Goal: Information Seeking & Learning: Check status

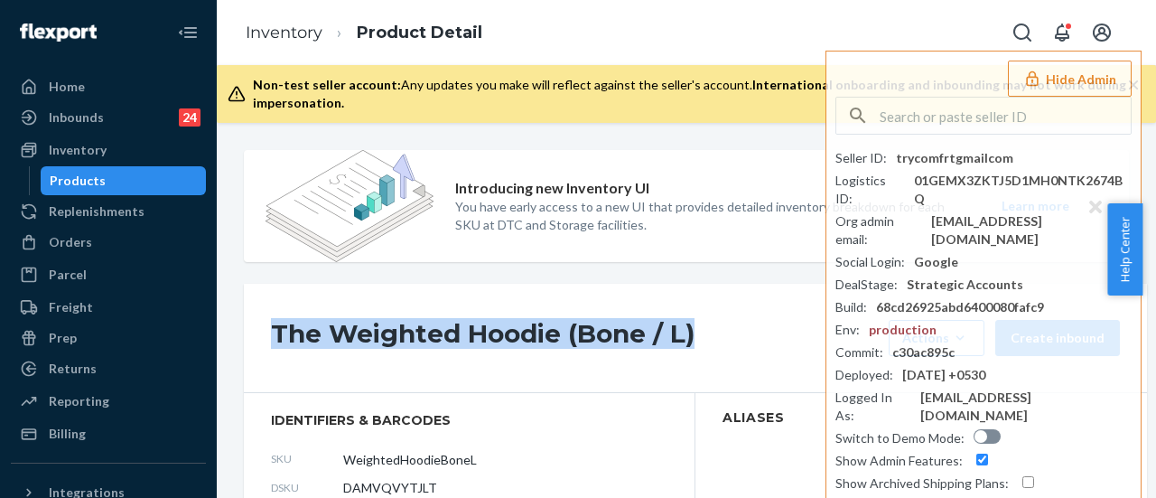
click at [75, 180] on div "Products" at bounding box center [78, 181] width 56 height 18
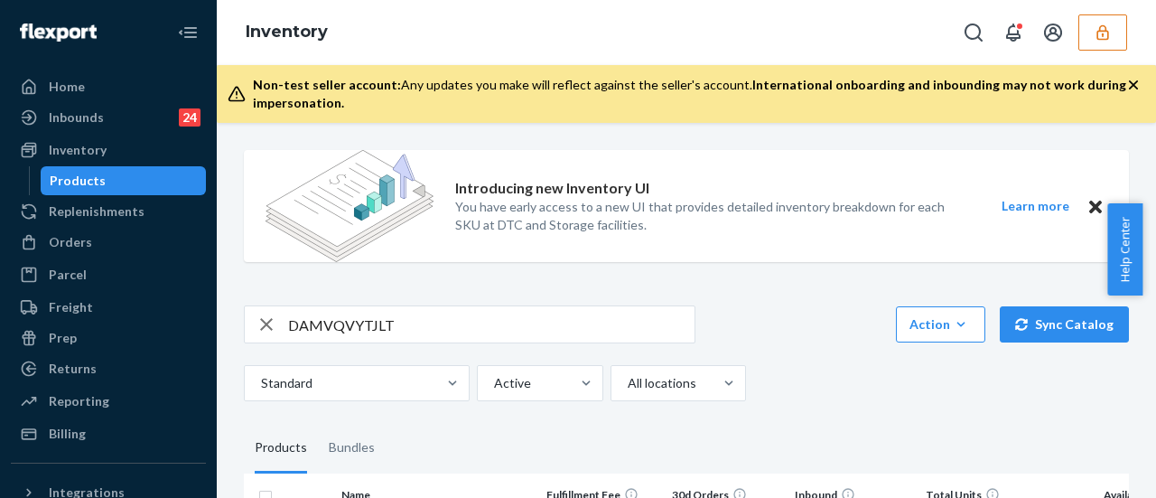
click at [1099, 39] on icon "button" at bounding box center [1103, 31] width 12 height 15
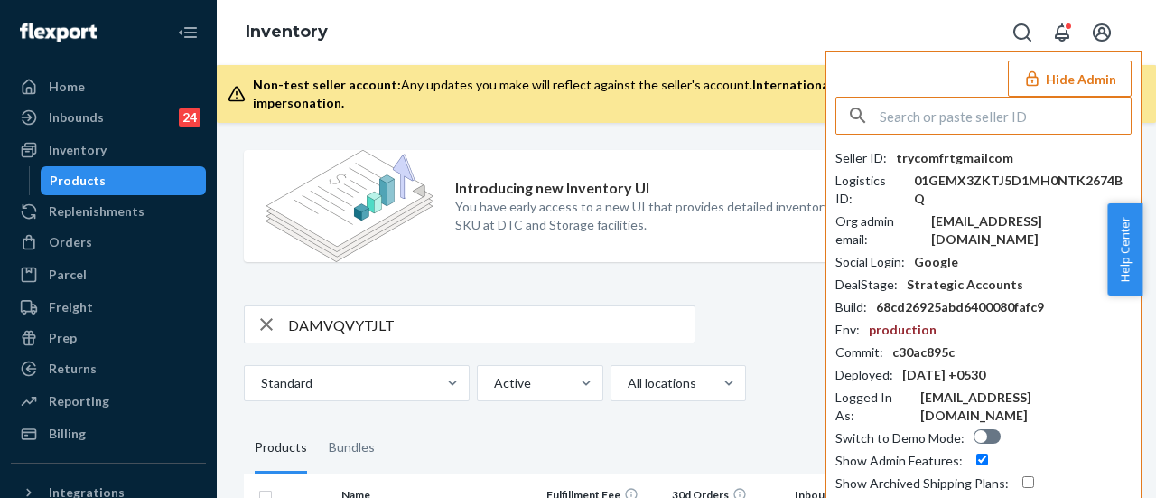
click at [884, 117] on input "text" at bounding box center [1005, 116] width 251 height 36
type input "ecommercewyzecom"
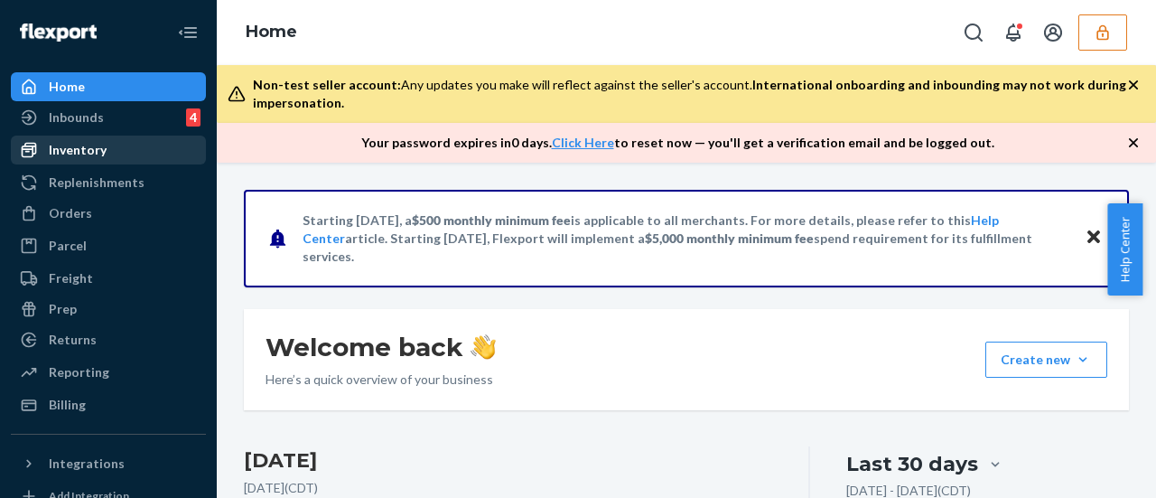
click at [70, 158] on div "Inventory" at bounding box center [78, 150] width 58 height 18
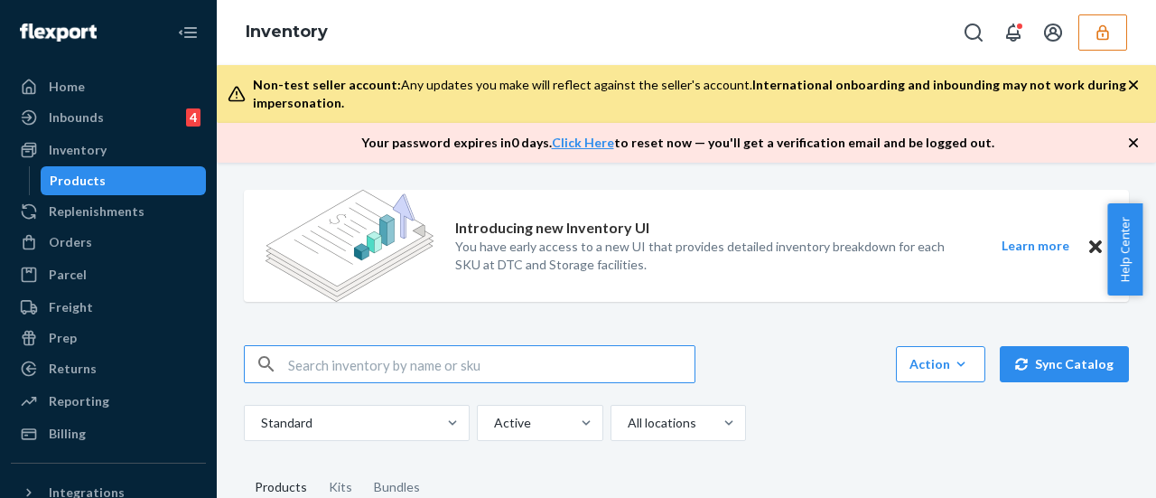
click at [60, 180] on div "Products" at bounding box center [78, 181] width 56 height 18
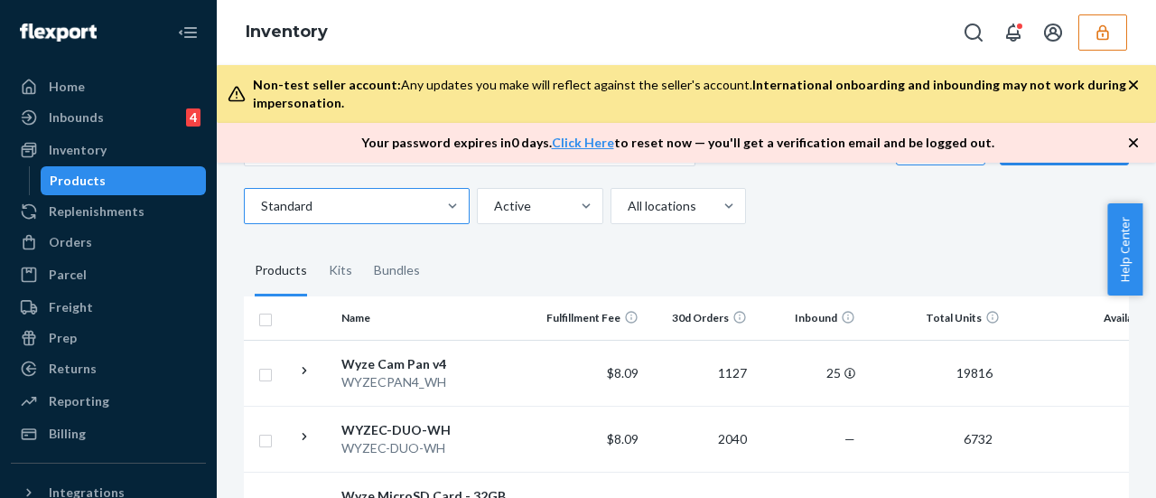
scroll to position [361, 0]
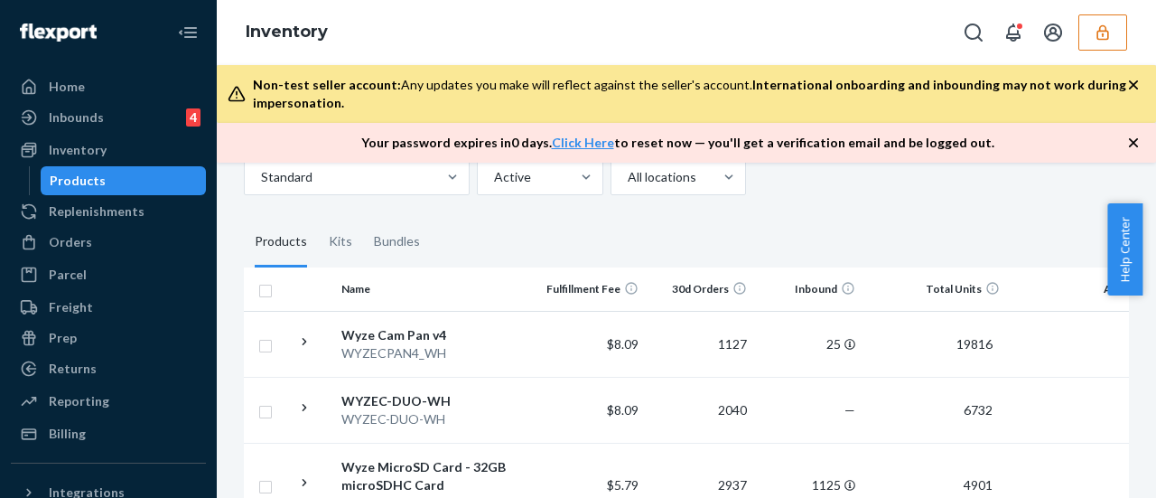
click at [108, 185] on div "Products" at bounding box center [123, 180] width 163 height 25
click at [112, 180] on div "Products" at bounding box center [123, 180] width 163 height 25
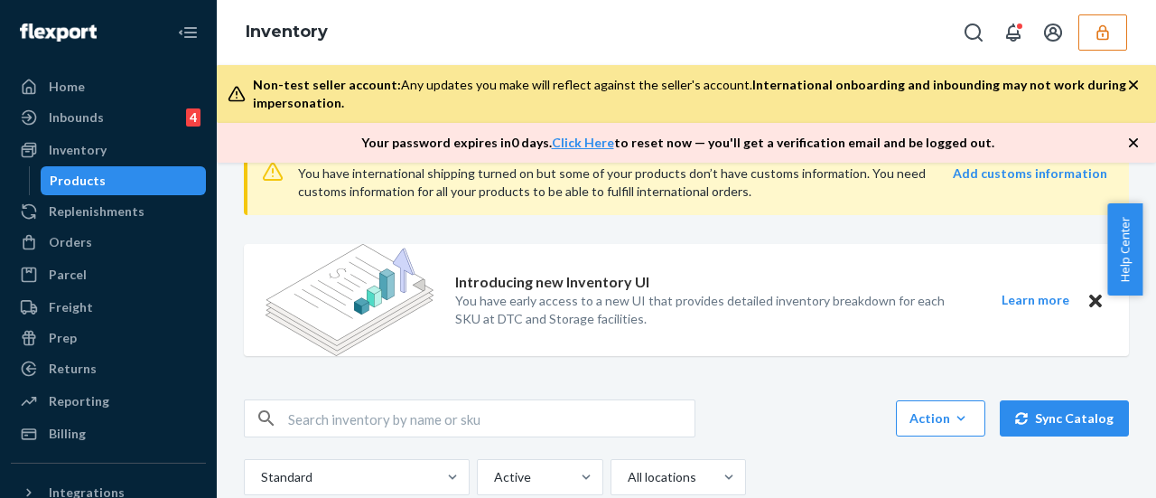
scroll to position [90, 0]
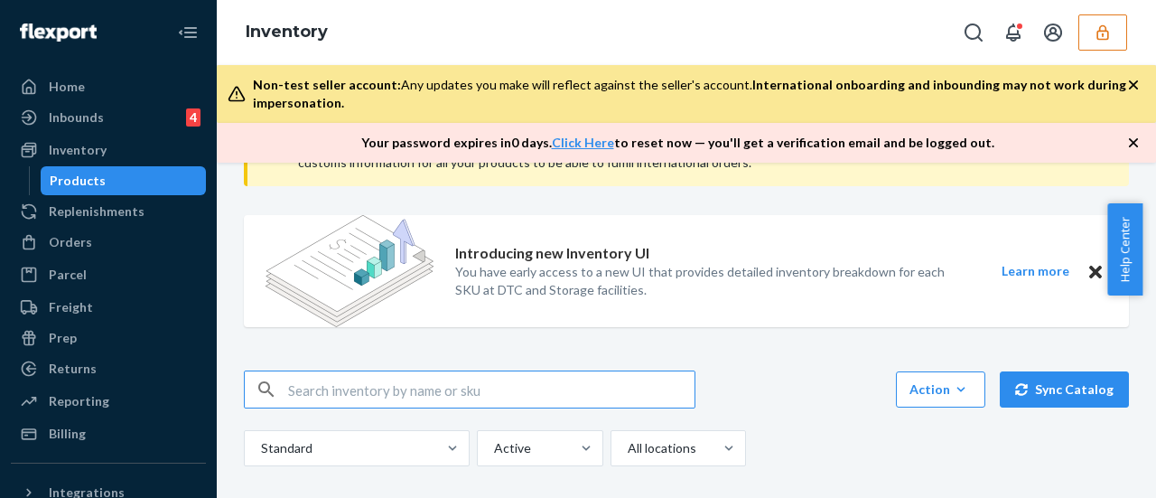
click at [325, 392] on input "text" at bounding box center [491, 389] width 407 height 36
paste input "D4L4A27YYKW"
click at [322, 393] on input "D4L4A27YYKW" at bounding box center [491, 389] width 407 height 36
type input "D4L4A27YYKW"
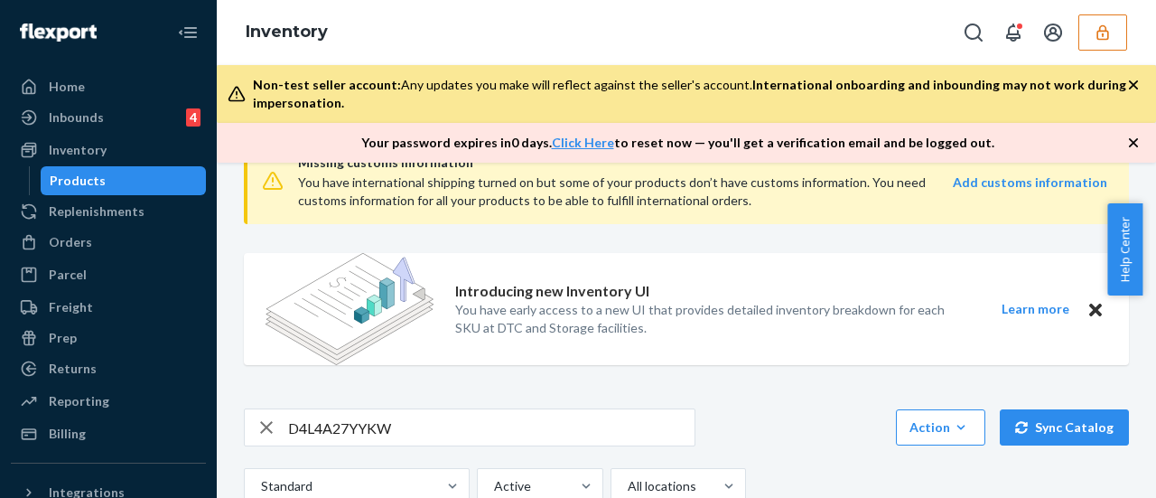
scroll to position [0, 0]
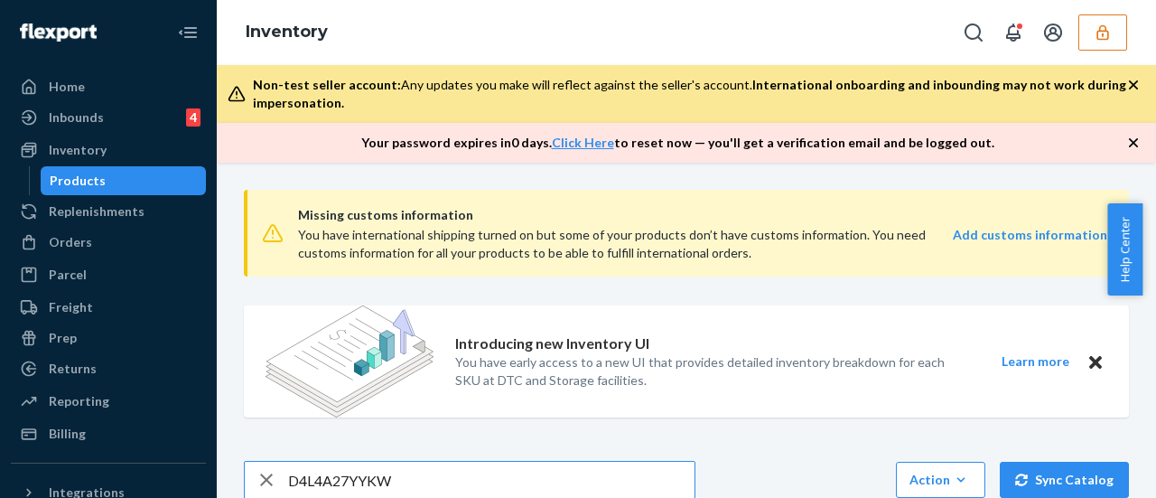
click at [423, 480] on input "D4L4A27YYKW" at bounding box center [491, 480] width 407 height 36
click at [1090, 33] on button "button" at bounding box center [1103, 32] width 49 height 36
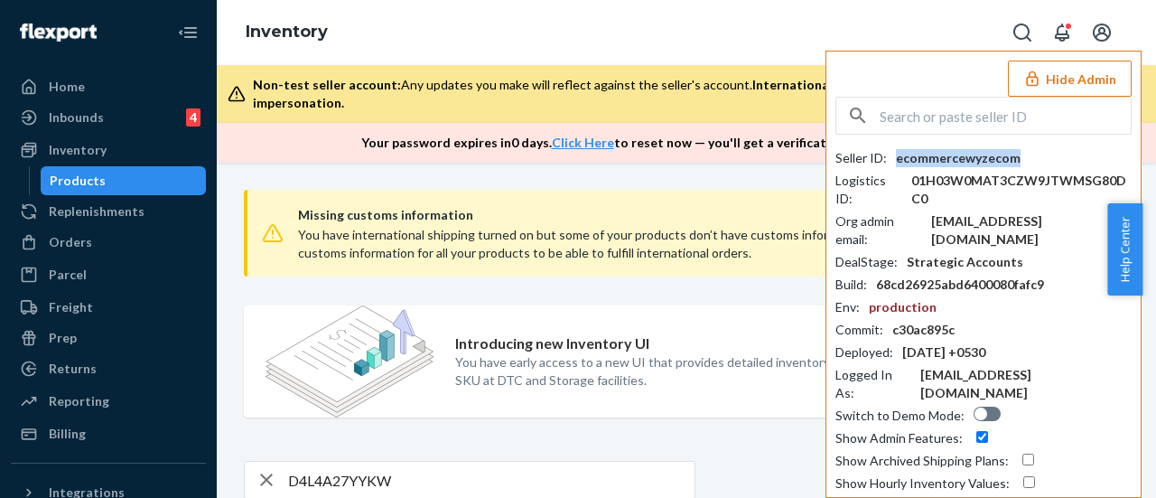
click at [950, 160] on div "ecommercewyzecom" at bounding box center [958, 158] width 125 height 18
click at [1052, 90] on button "Hide Admin" at bounding box center [1070, 79] width 124 height 36
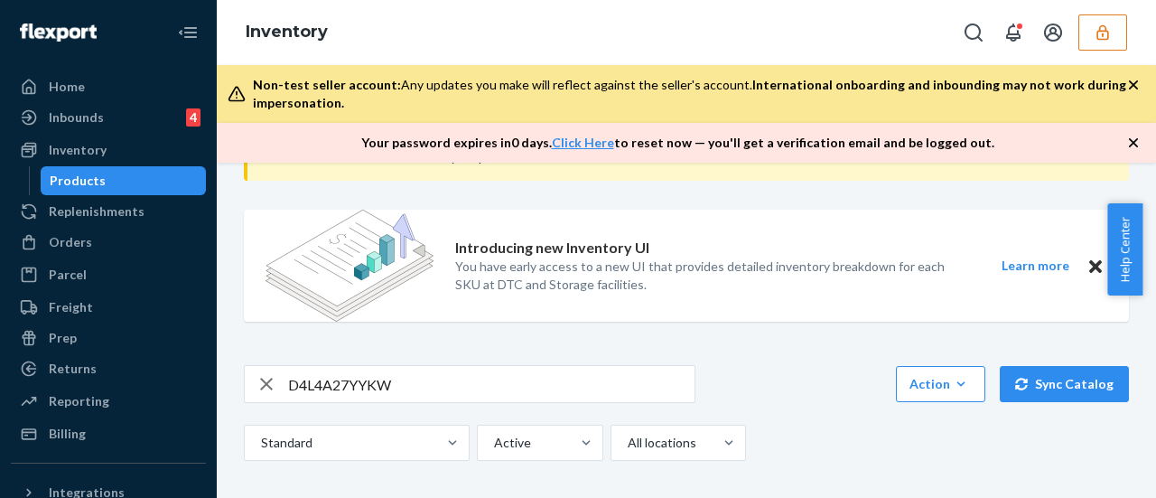
scroll to position [181, 0]
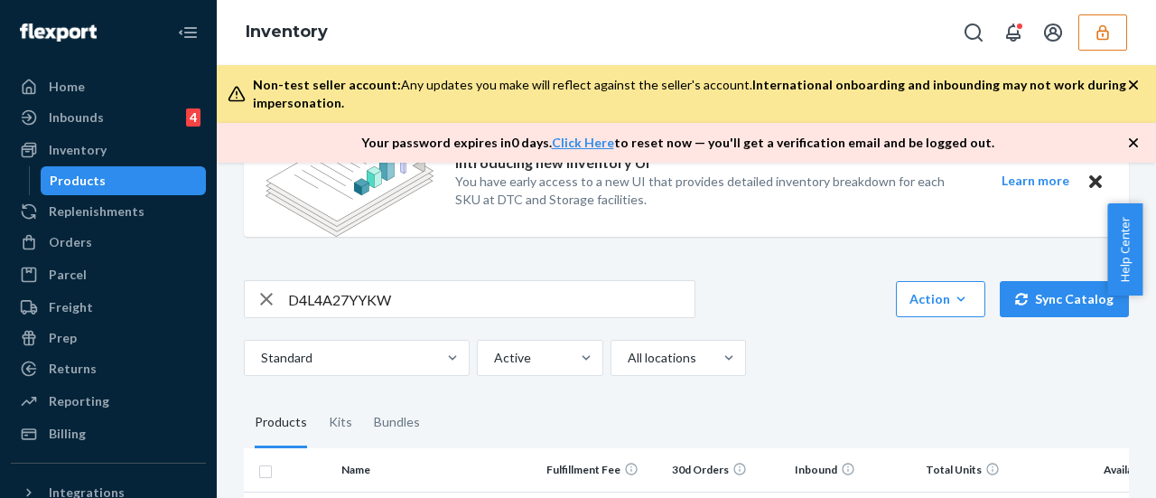
click at [407, 299] on input "D4L4A27YYKW" at bounding box center [491, 299] width 407 height 36
click at [1131, 142] on icon "button" at bounding box center [1134, 143] width 18 height 18
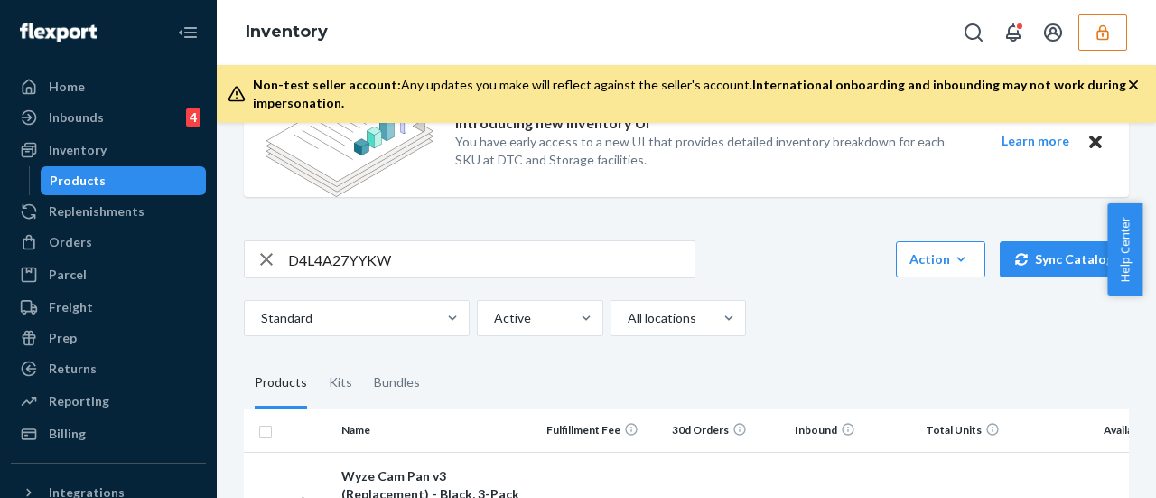
click at [1128, 84] on icon "button" at bounding box center [1134, 85] width 18 height 18
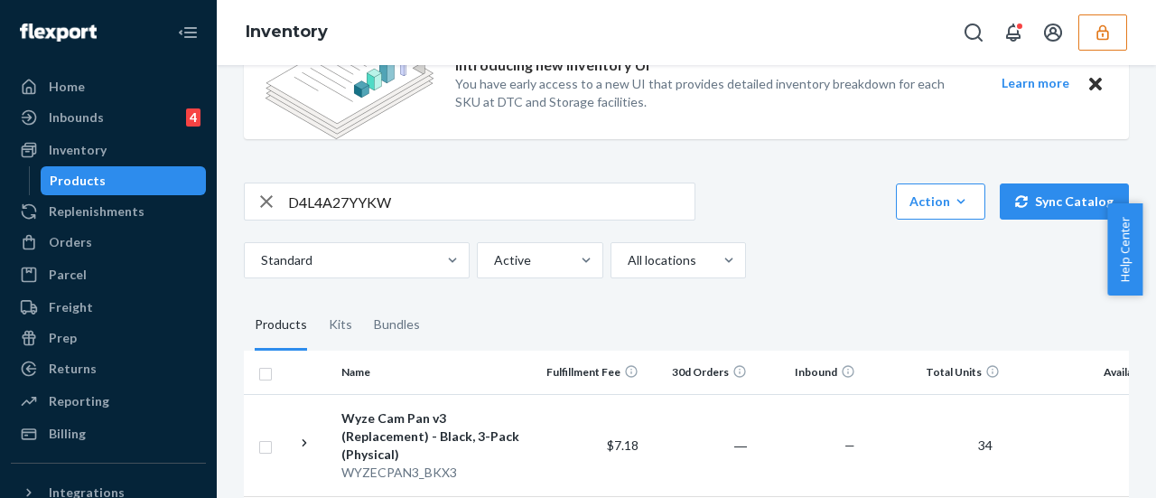
click at [403, 200] on input "D4L4A27YYKW" at bounding box center [491, 201] width 407 height 36
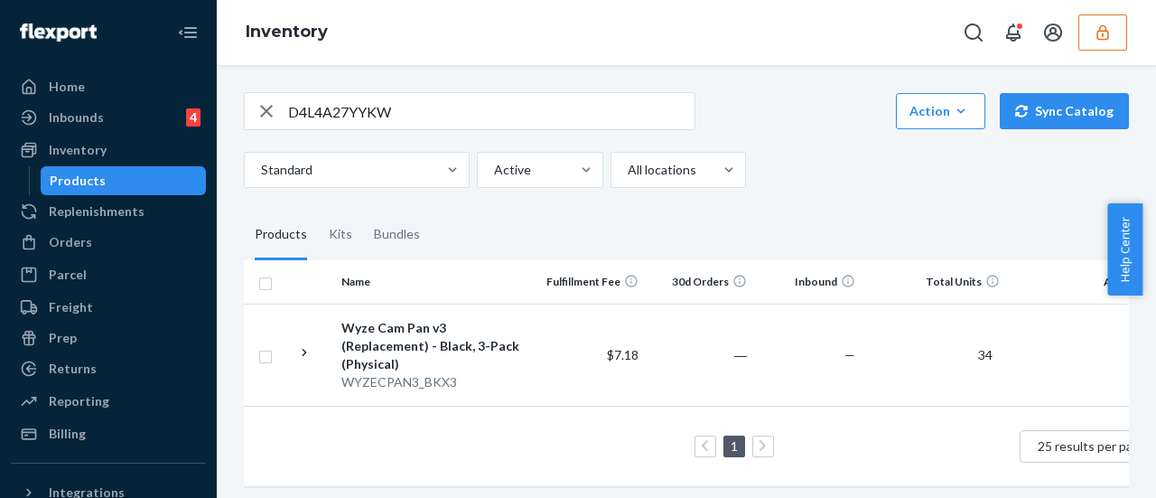
scroll to position [271, 0]
click at [367, 327] on div "Wyze Cam Pan v3 (Replacement) - Black, 3-Pack (Physical)" at bounding box center [435, 346] width 189 height 54
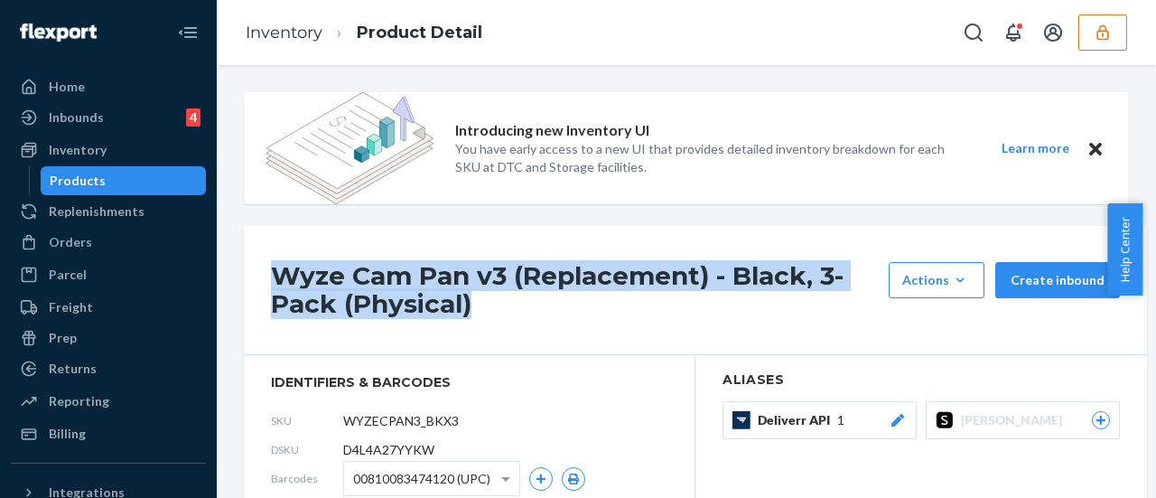
drag, startPoint x: 269, startPoint y: 274, endPoint x: 788, endPoint y: 304, distance: 519.4
click at [788, 304] on div "Wyze Cam Pan v3 (Replacement) - Black, 3-Pack (Physical) Actions Add components…" at bounding box center [695, 290] width 903 height 129
copy h1 "Wyze Cam Pan v3 (Replacement) - Black, 3-Pack (Physical)"
click at [1108, 28] on icon "button" at bounding box center [1103, 32] width 18 height 18
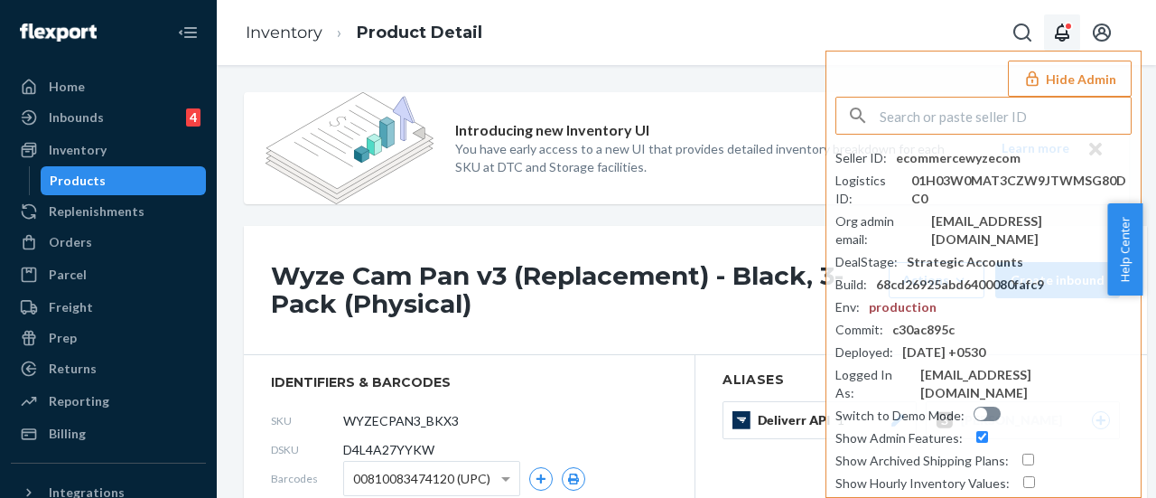
click at [1062, 31] on icon "Open notifications" at bounding box center [1063, 33] width 22 height 22
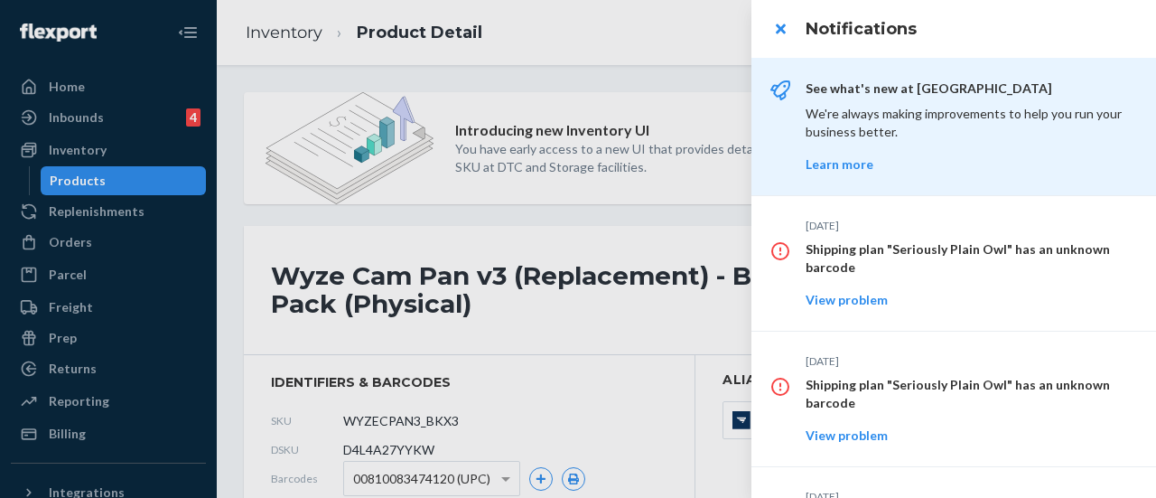
click at [710, 62] on div at bounding box center [578, 249] width 1156 height 498
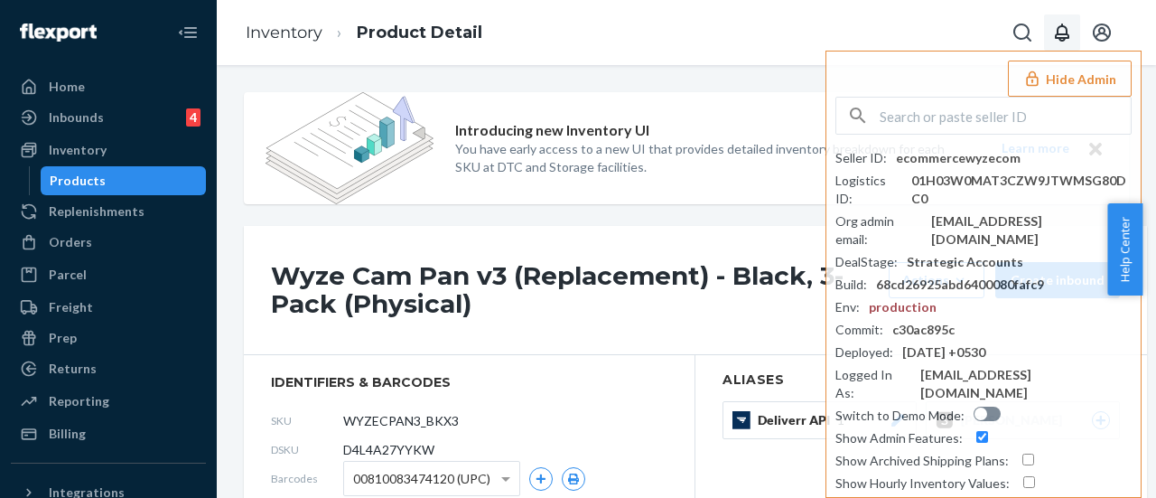
click at [394, 288] on h1 "Wyze Cam Pan v3 (Replacement) - Black, 3-Pack (Physical)" at bounding box center [575, 290] width 609 height 56
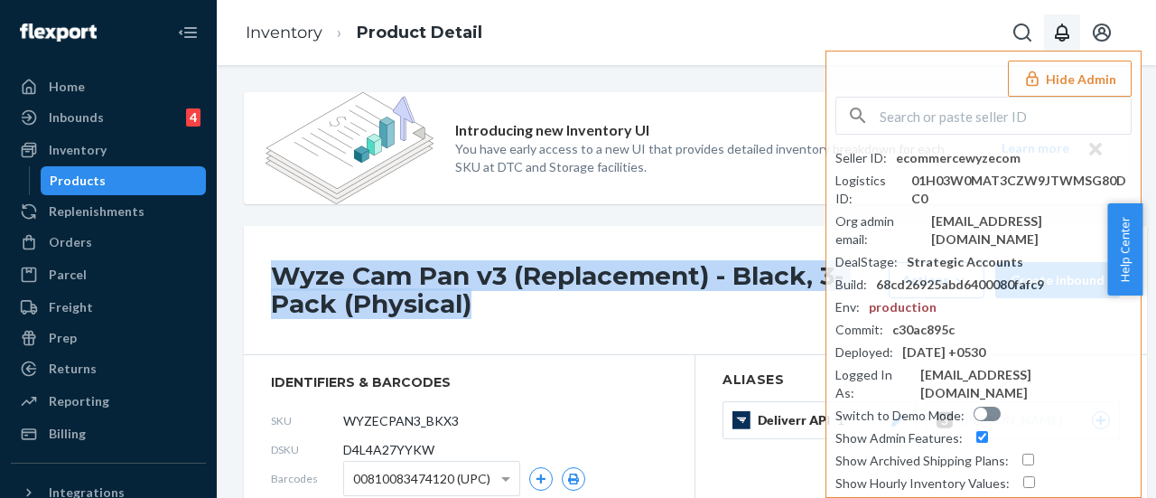
drag, startPoint x: 283, startPoint y: 268, endPoint x: 619, endPoint y: 322, distance: 340.3
click at [619, 322] on div "Wyze Cam Pan v3 (Replacement) - Black, 3-Pack (Physical) Actions Add components…" at bounding box center [695, 290] width 903 height 129
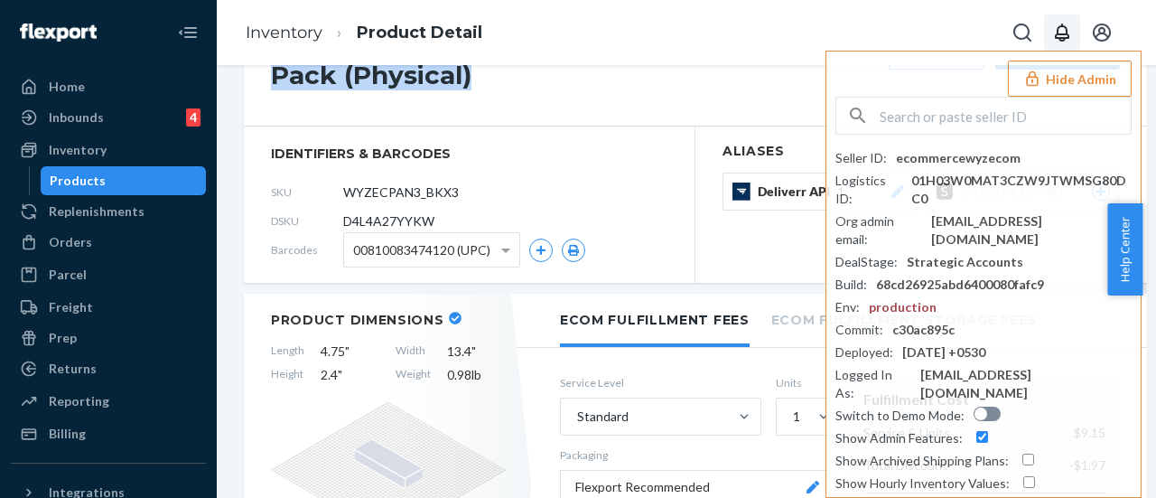
scroll to position [181, 0]
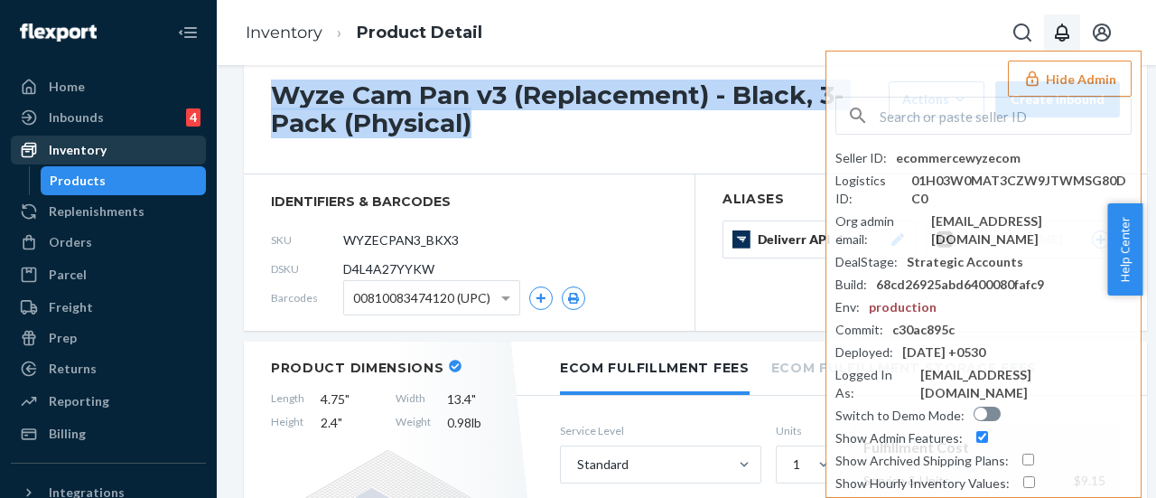
click at [78, 155] on div "Inventory" at bounding box center [78, 150] width 58 height 18
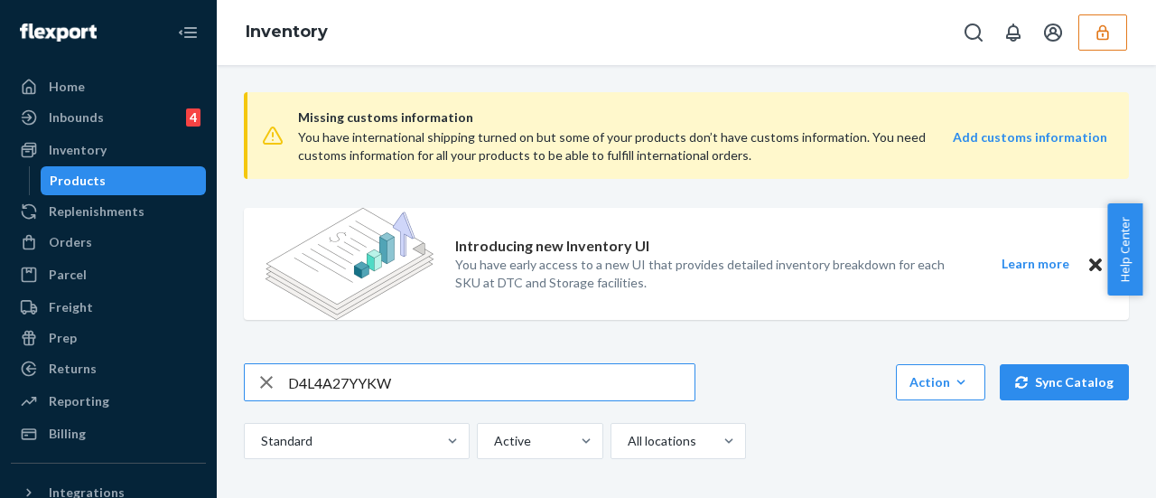
drag, startPoint x: 401, startPoint y: 389, endPoint x: 221, endPoint y: 342, distance: 185.8
click at [225, 351] on div "Missing customs information You have international shipping turned on but some …" at bounding box center [687, 281] width 940 height 433
click at [1100, 33] on icon "button" at bounding box center [1103, 32] width 18 height 18
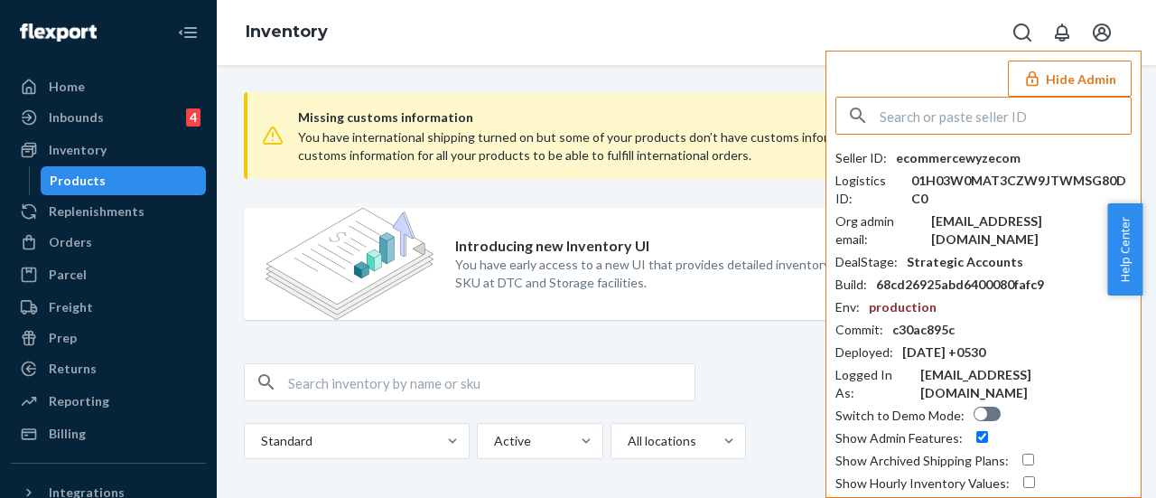
drag, startPoint x: 1036, startPoint y: 113, endPoint x: 1024, endPoint y: 105, distance: 15.0
click at [1035, 113] on input "text" at bounding box center [1005, 116] width 251 height 36
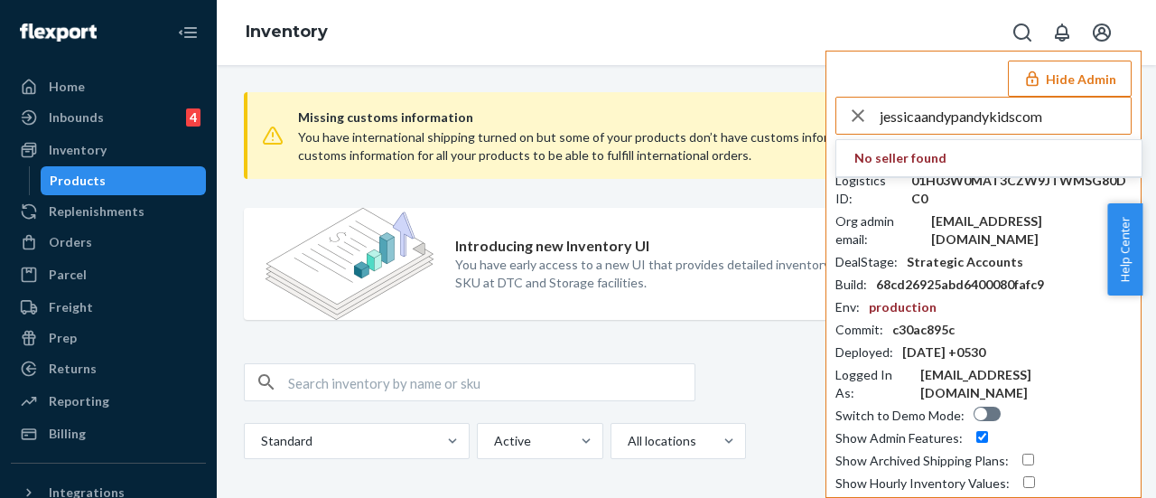
type input "jessicaandypandykidscom"
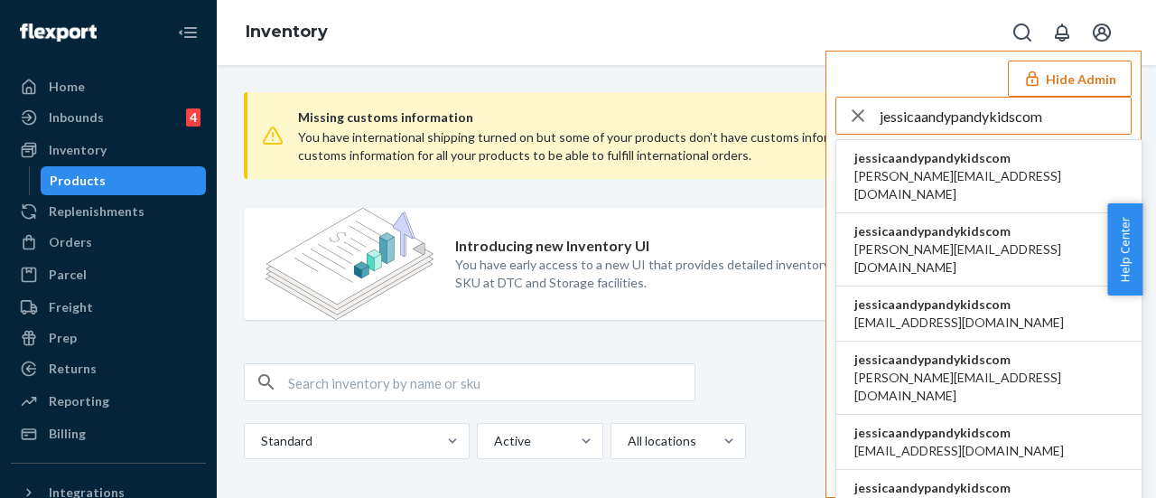
drag, startPoint x: 1055, startPoint y: 113, endPoint x: 1052, endPoint y: 102, distance: 11.4
click at [1054, 104] on input "jessicaandypandykidscom" at bounding box center [1005, 116] width 251 height 36
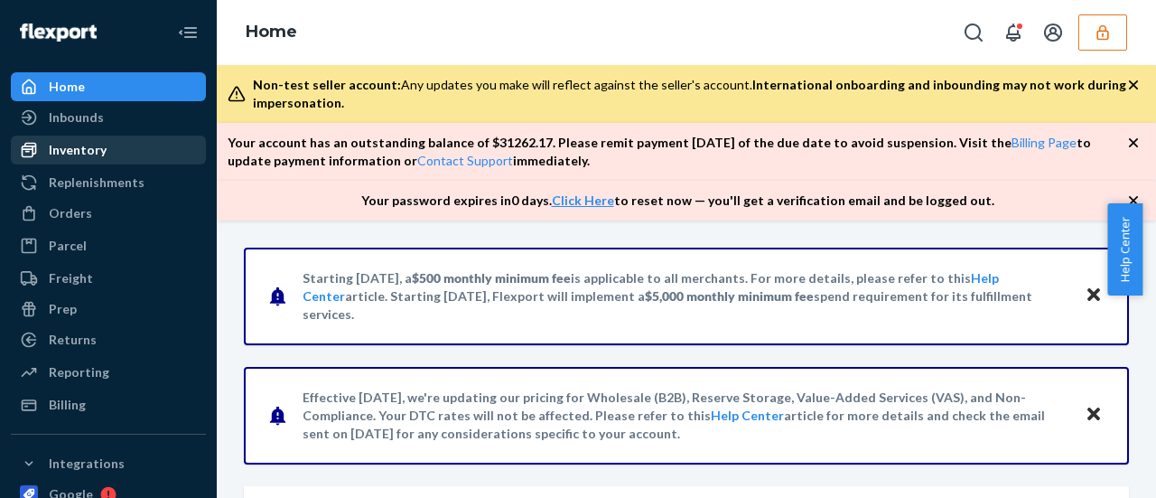
click at [90, 151] on div "Inventory" at bounding box center [78, 150] width 58 height 18
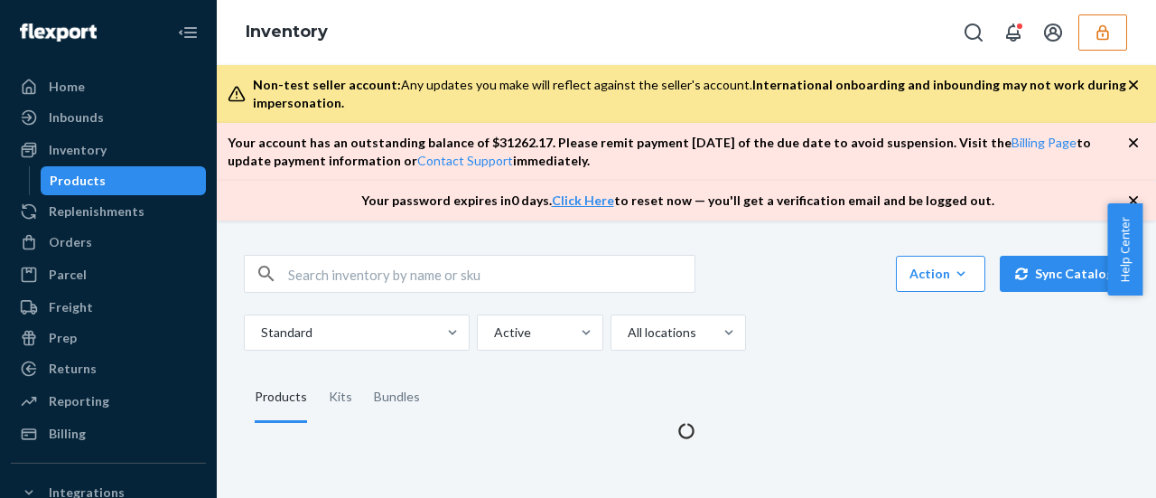
click at [85, 185] on div "Products" at bounding box center [78, 181] width 56 height 18
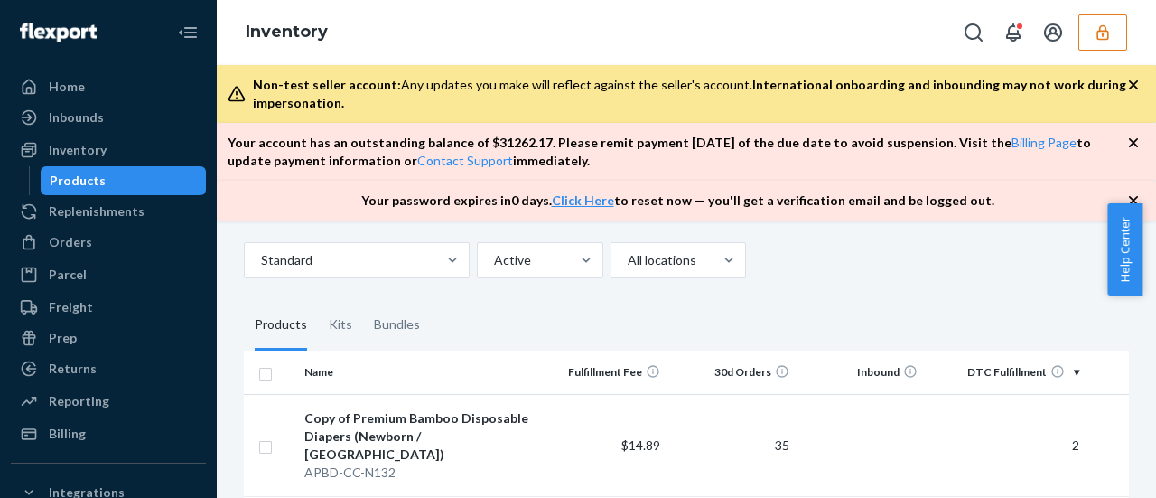
scroll to position [90, 0]
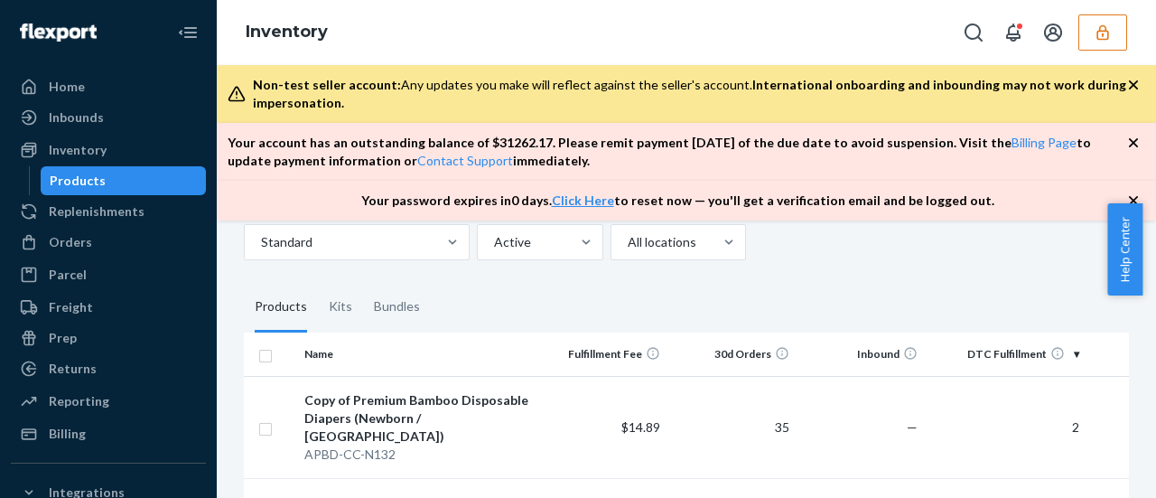
click at [103, 180] on div "Products" at bounding box center [123, 180] width 163 height 25
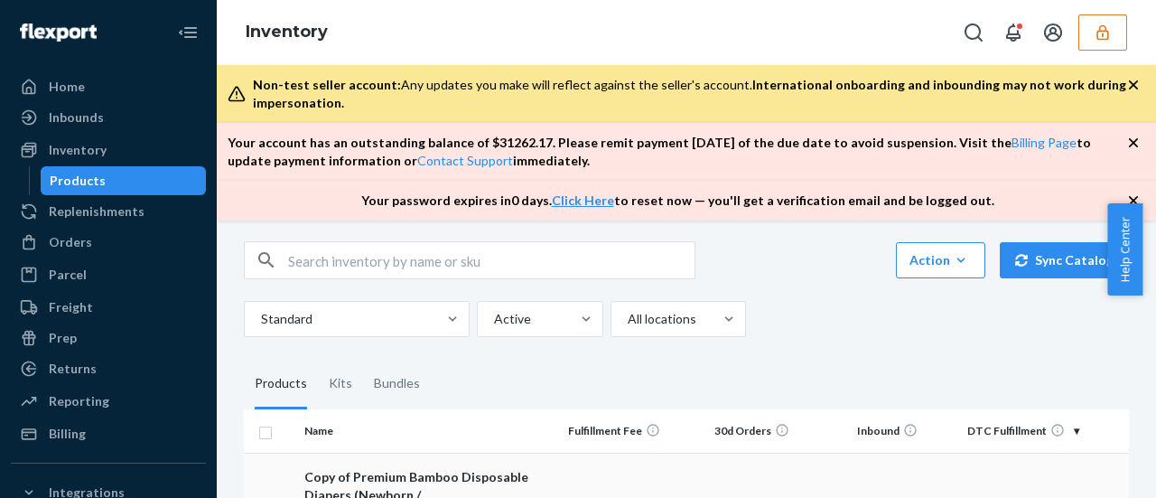
scroll to position [0, 0]
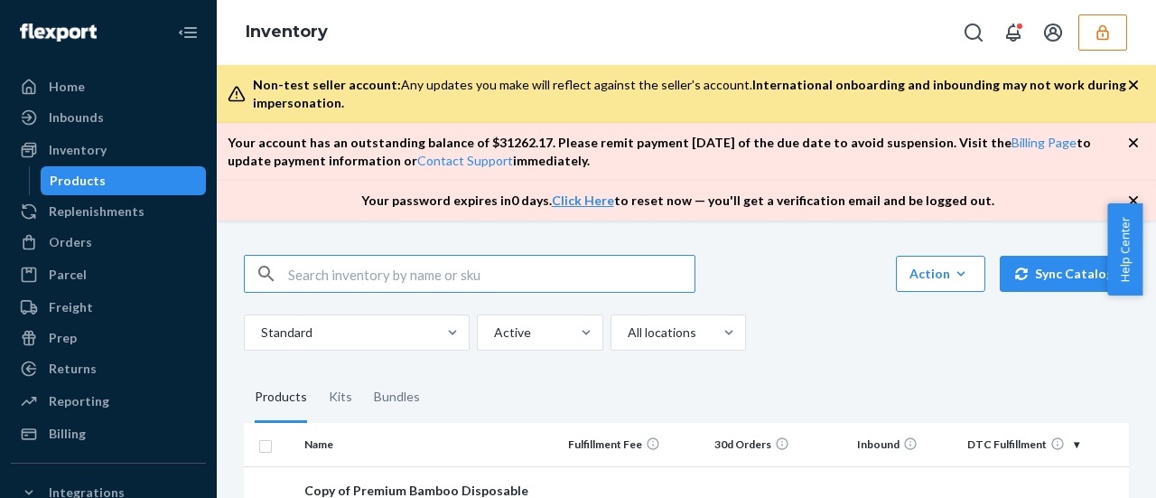
click at [403, 273] on input "text" at bounding box center [491, 274] width 407 height 36
paste input "DOG5K2DYG01"
type input "DOG5K2DYG01"
click at [479, 276] on input "DOG5K2DYG01" at bounding box center [491, 274] width 407 height 36
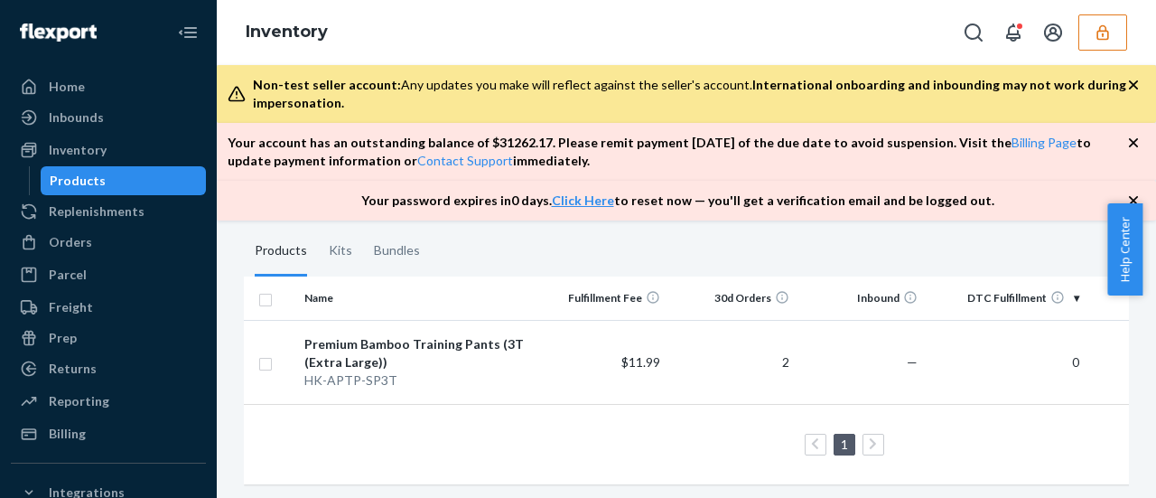
scroll to position [163, 0]
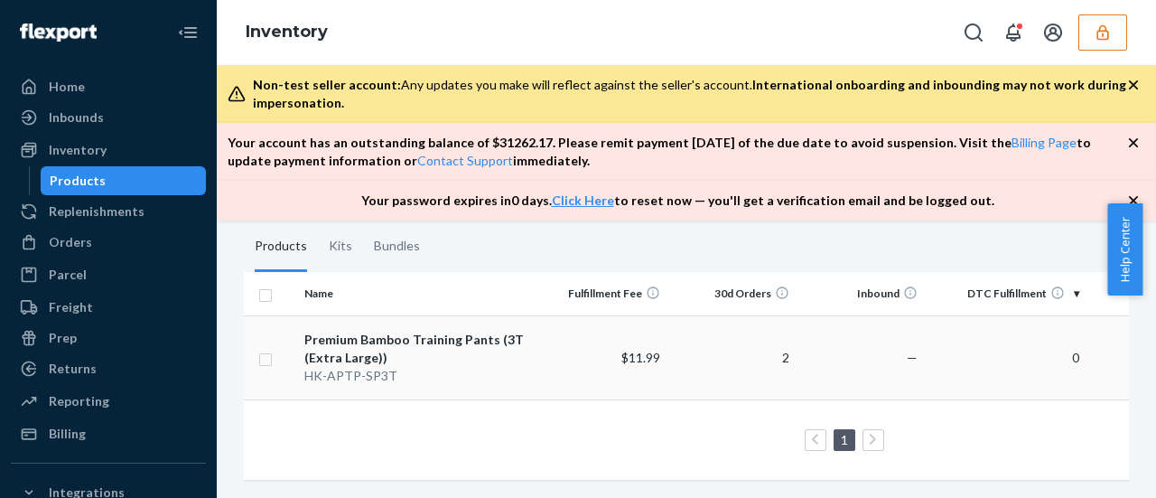
click at [390, 332] on div "Premium Bamboo Training Pants (3T (Extra Large))" at bounding box center [417, 349] width 227 height 36
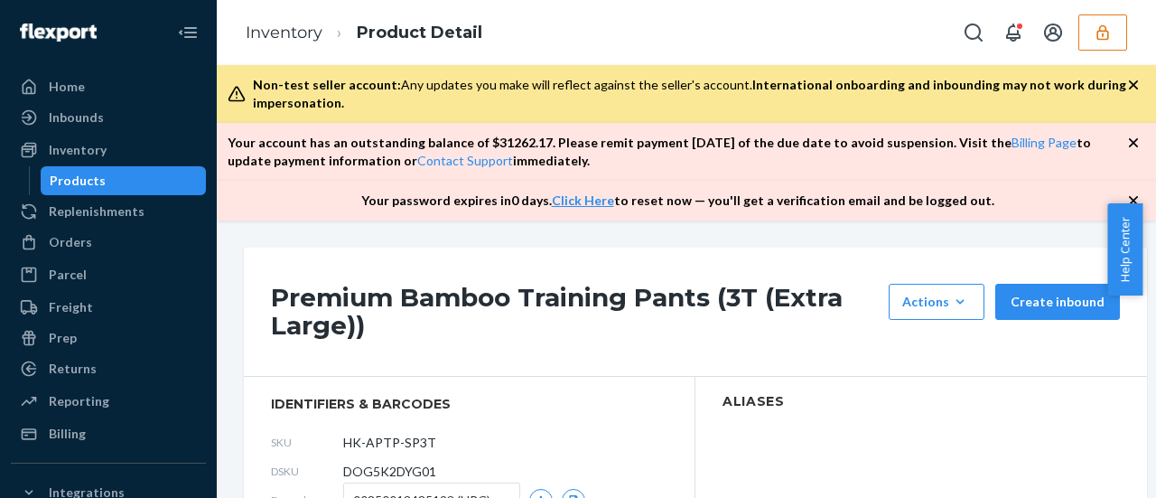
click at [368, 301] on h1 "Premium Bamboo Training Pants (3T (Extra Large))" at bounding box center [575, 312] width 609 height 56
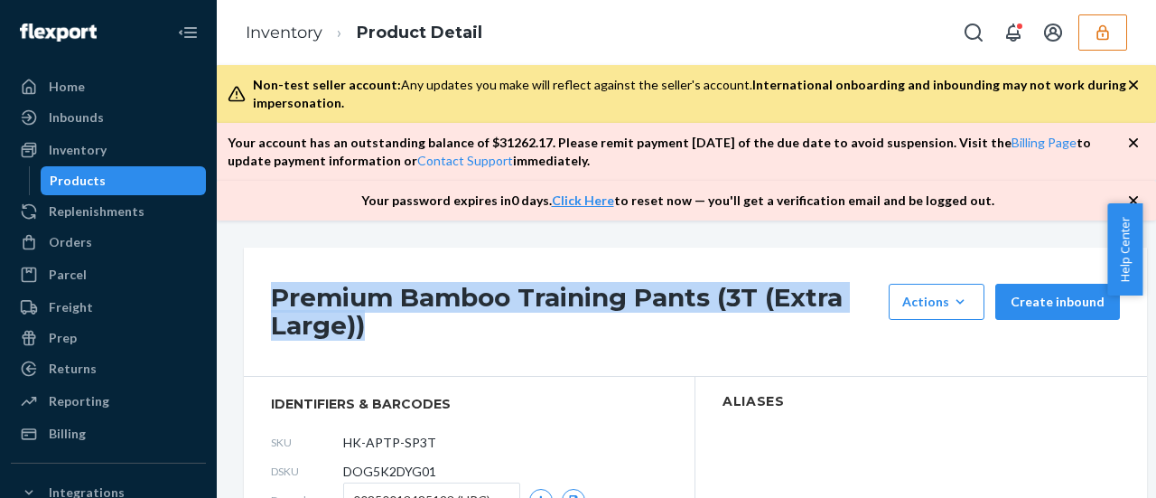
drag, startPoint x: 266, startPoint y: 292, endPoint x: 669, endPoint y: 341, distance: 406.9
click at [672, 342] on div "Premium Bamboo Training Pants (3T (Extra Large)) Actions Add components Hide Cr…" at bounding box center [695, 312] width 903 height 129
click at [1095, 28] on icon "button" at bounding box center [1103, 32] width 18 height 18
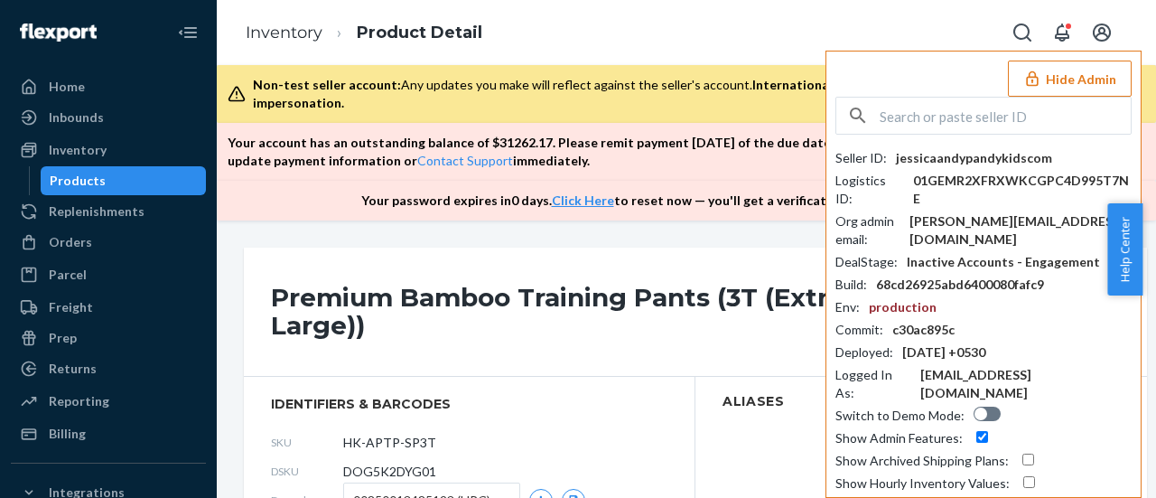
drag, startPoint x: 1097, startPoint y: 33, endPoint x: 1086, endPoint y: 52, distance: 21.9
click at [1097, 34] on icon "Open account menu" at bounding box center [1102, 33] width 22 height 22
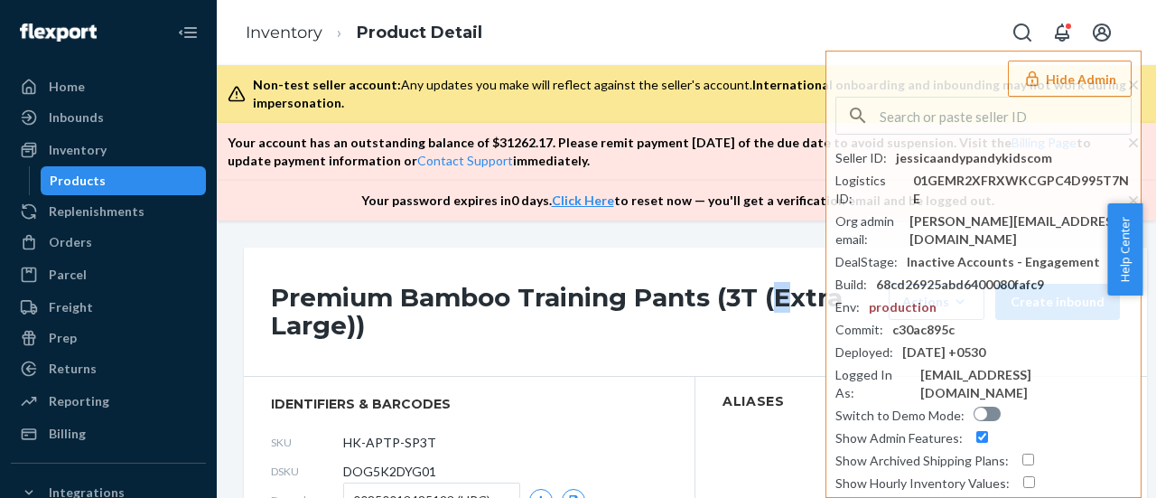
drag, startPoint x: 785, startPoint y: 235, endPoint x: 746, endPoint y: 264, distance: 48.4
click at [780, 238] on div "Premium Bamboo Training Pants (3T (Extra Large)) Actions Add components Hide Cr…" at bounding box center [687, 358] width 940 height 277
click at [746, 247] on div "Premium Bamboo Training Pants (3T (Extra Large)) Actions Add components Hide Cr…" at bounding box center [687, 358] width 940 height 277
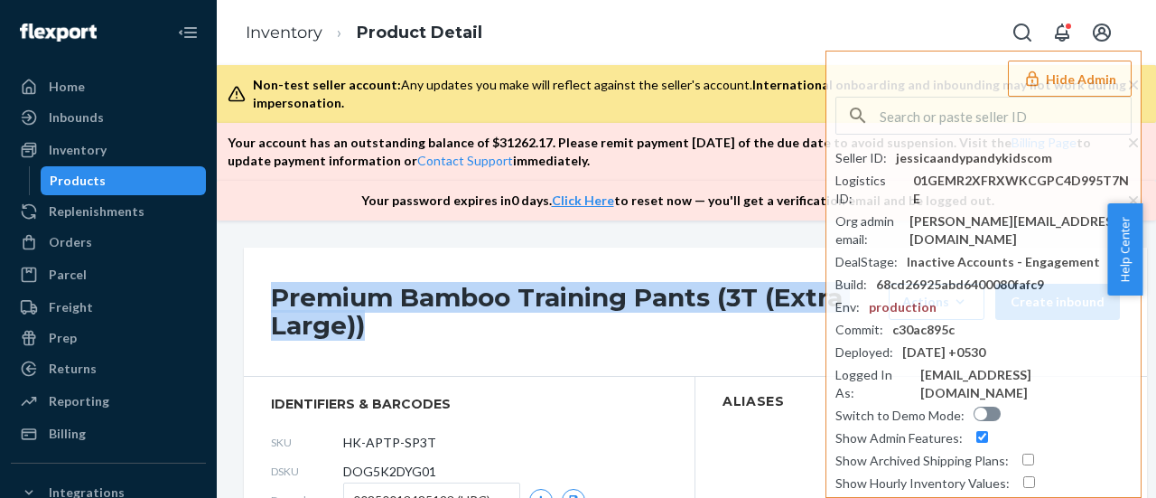
drag, startPoint x: 264, startPoint y: 294, endPoint x: 620, endPoint y: 333, distance: 358.1
click at [620, 333] on div "Premium Bamboo Training Pants (3T (Extra Large)) Actions Add components Hide Cr…" at bounding box center [695, 312] width 903 height 129
